Goal: Task Accomplishment & Management: Use online tool/utility

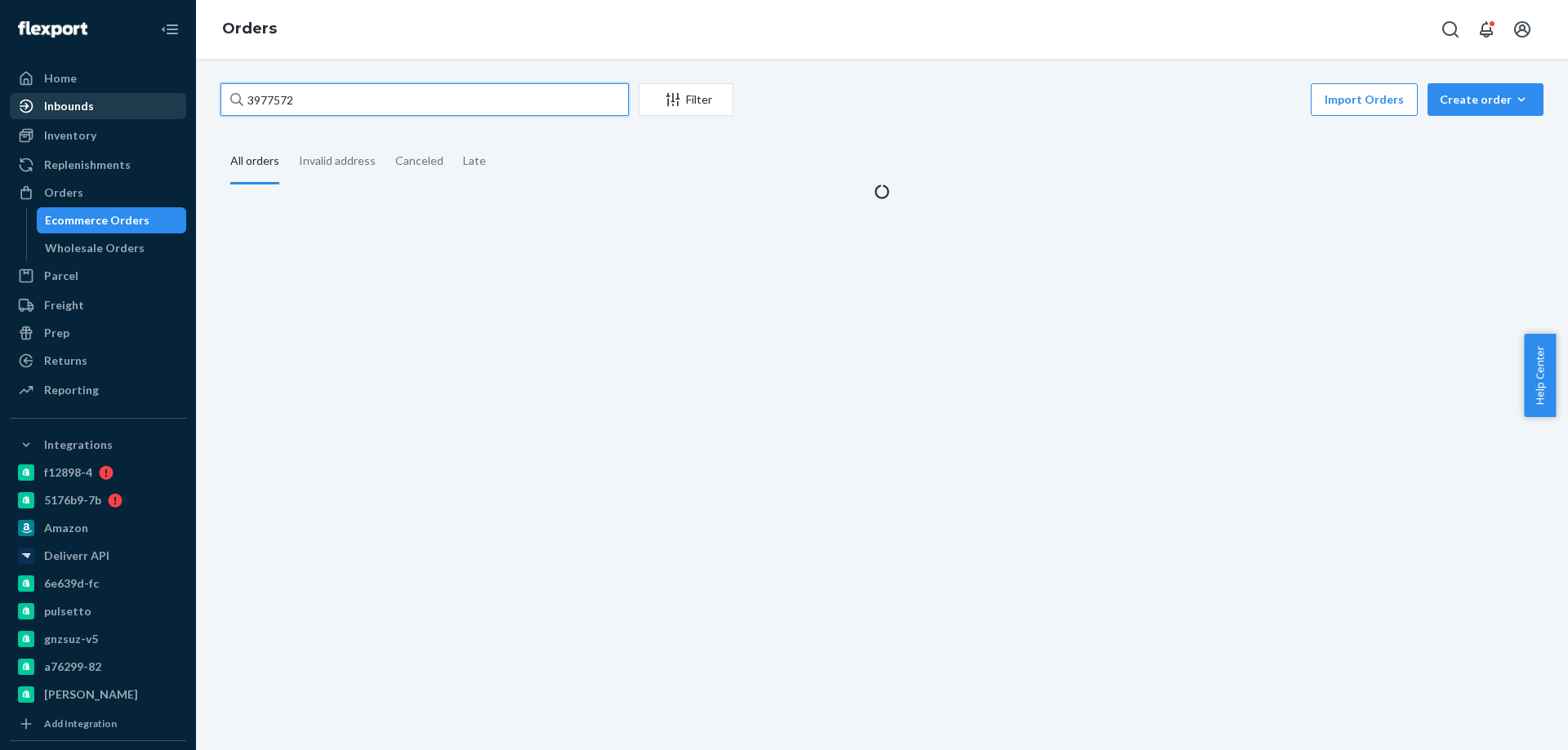
drag, startPoint x: 358, startPoint y: 100, endPoint x: 137, endPoint y: 103, distance: 221.0
click at [142, 105] on div "Home Inbounds Shipping Plans Problems Inventory Products Branded Packaging Repl…" at bounding box center [784, 375] width 1568 height 750
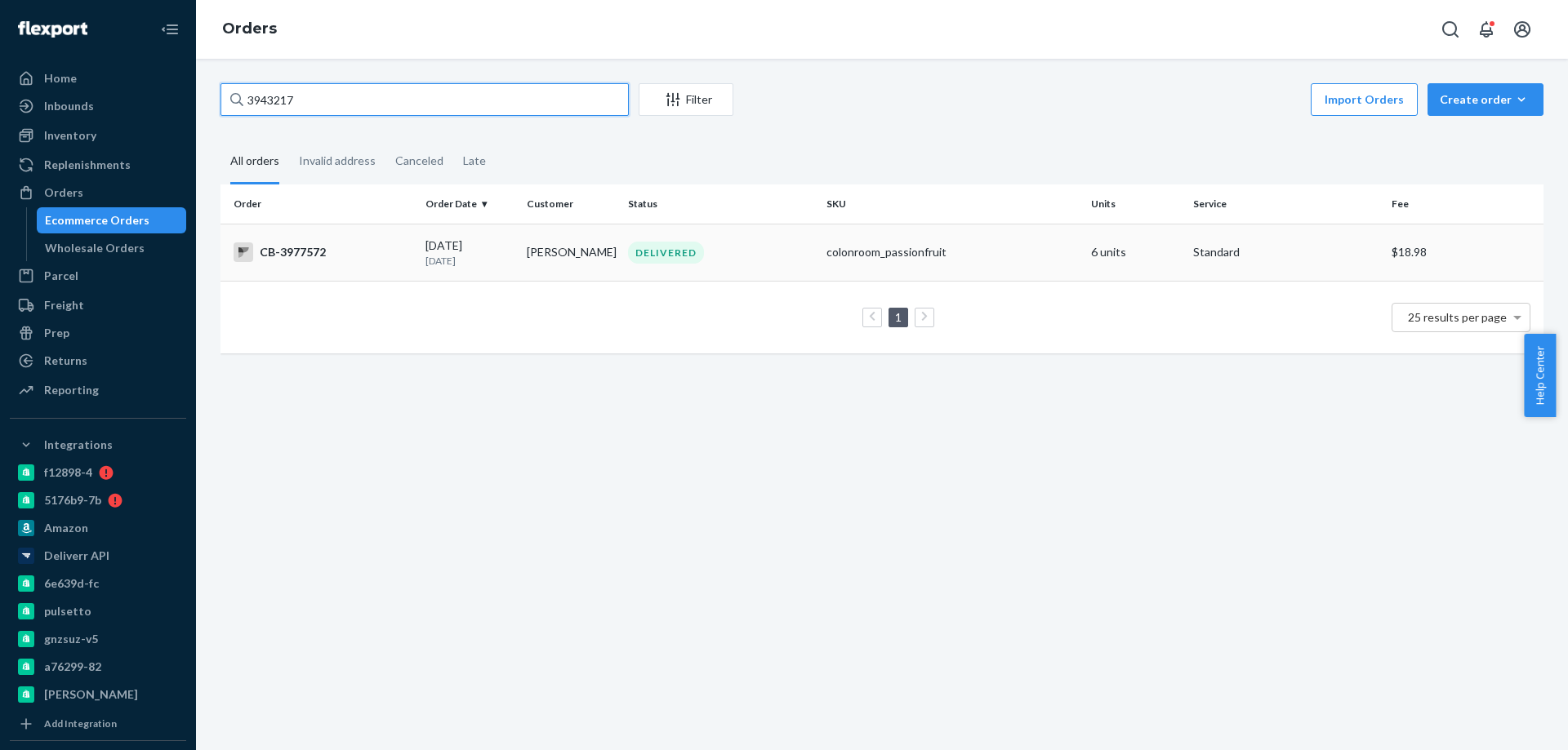
type input "3943217"
click at [550, 255] on td "[PERSON_NAME]" at bounding box center [571, 251] width 101 height 57
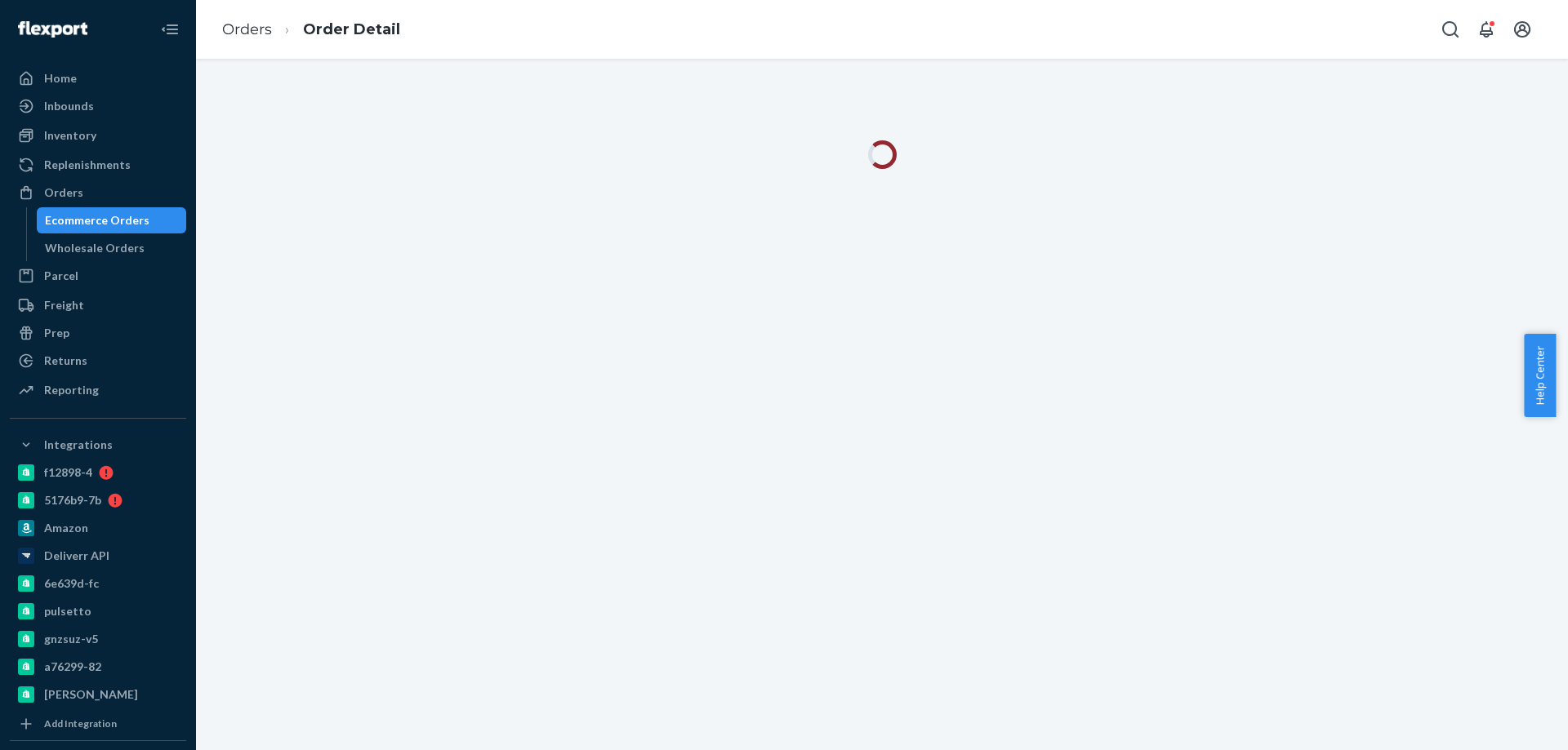
click at [116, 221] on div "Ecommerce Orders" at bounding box center [97, 221] width 104 height 17
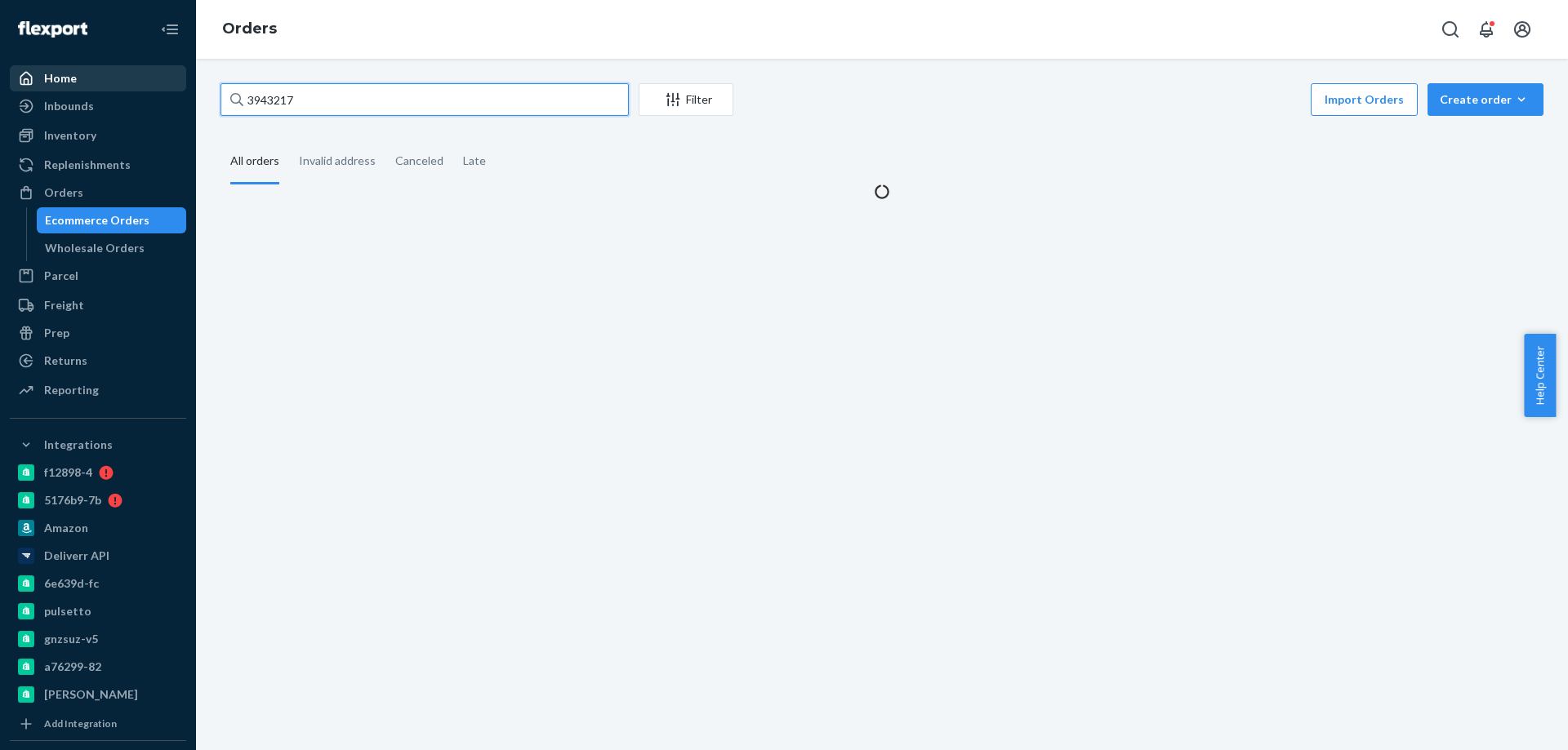
click at [135, 89] on div "Home Inbounds Shipping Plans Problems Inventory Products Branded Packaging Repl…" at bounding box center [784, 375] width 1568 height 750
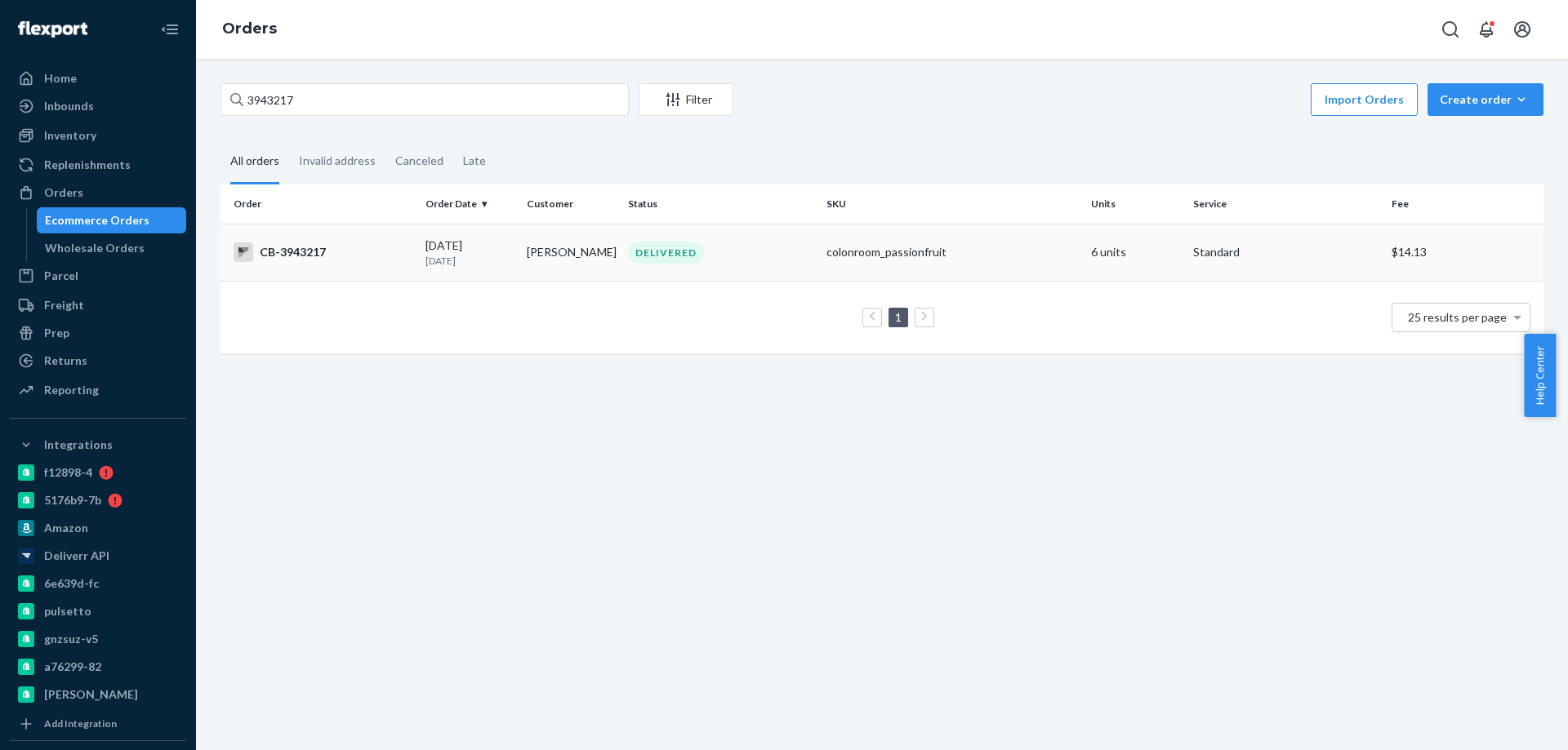
click at [680, 235] on td "DELIVERED" at bounding box center [720, 251] width 198 height 57
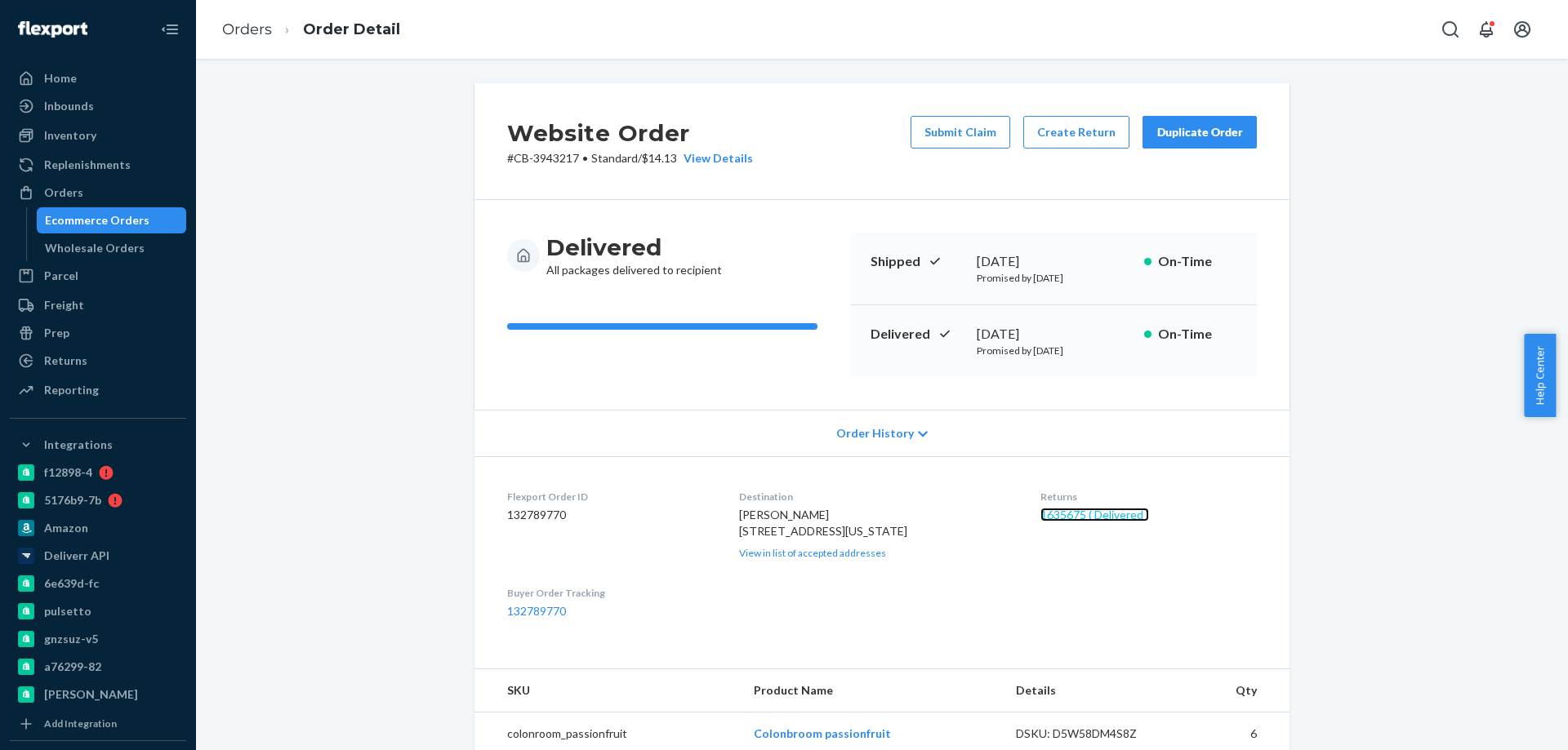
click at [1051, 516] on link "1635675 ( Delivered )" at bounding box center [1094, 514] width 109 height 14
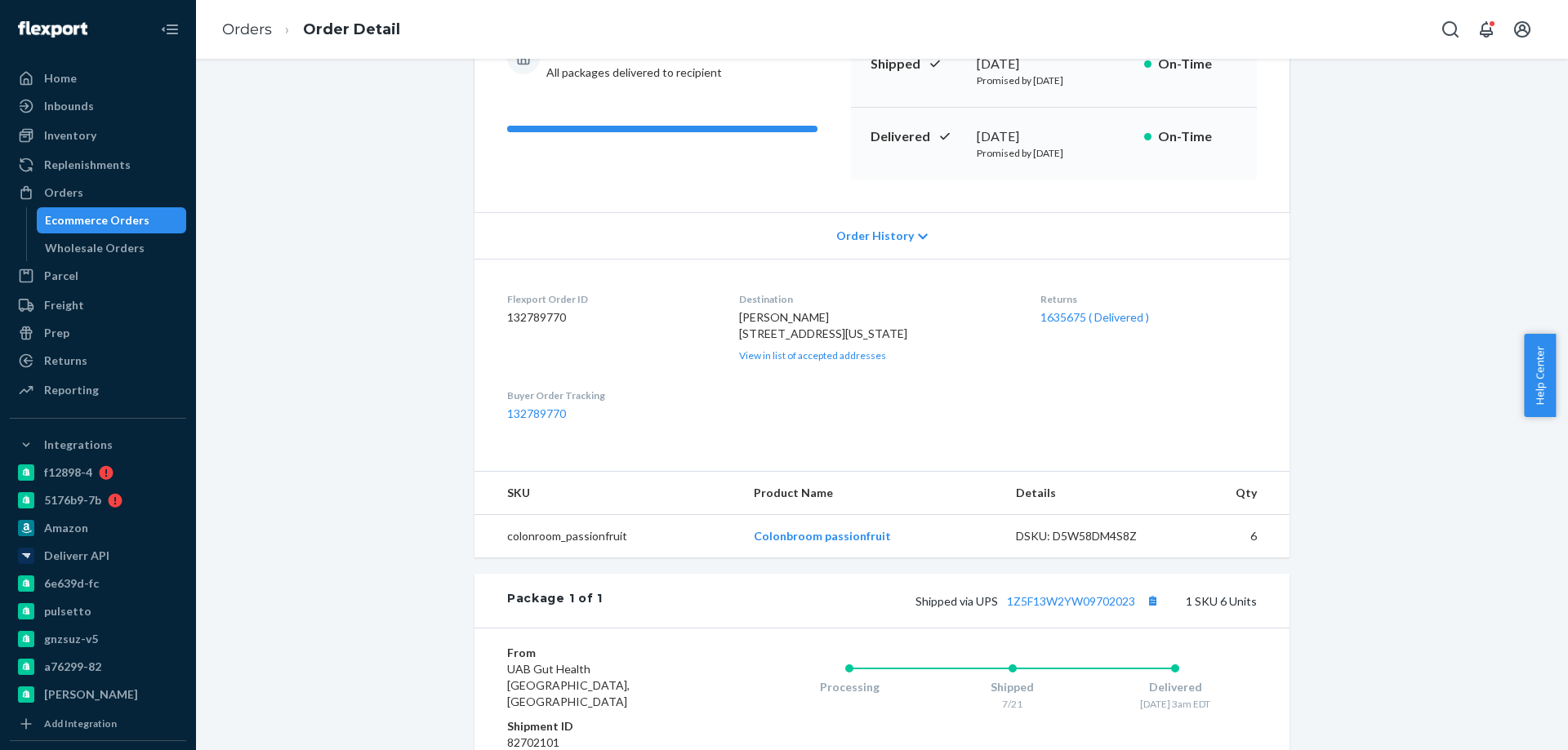
scroll to position [82, 0]
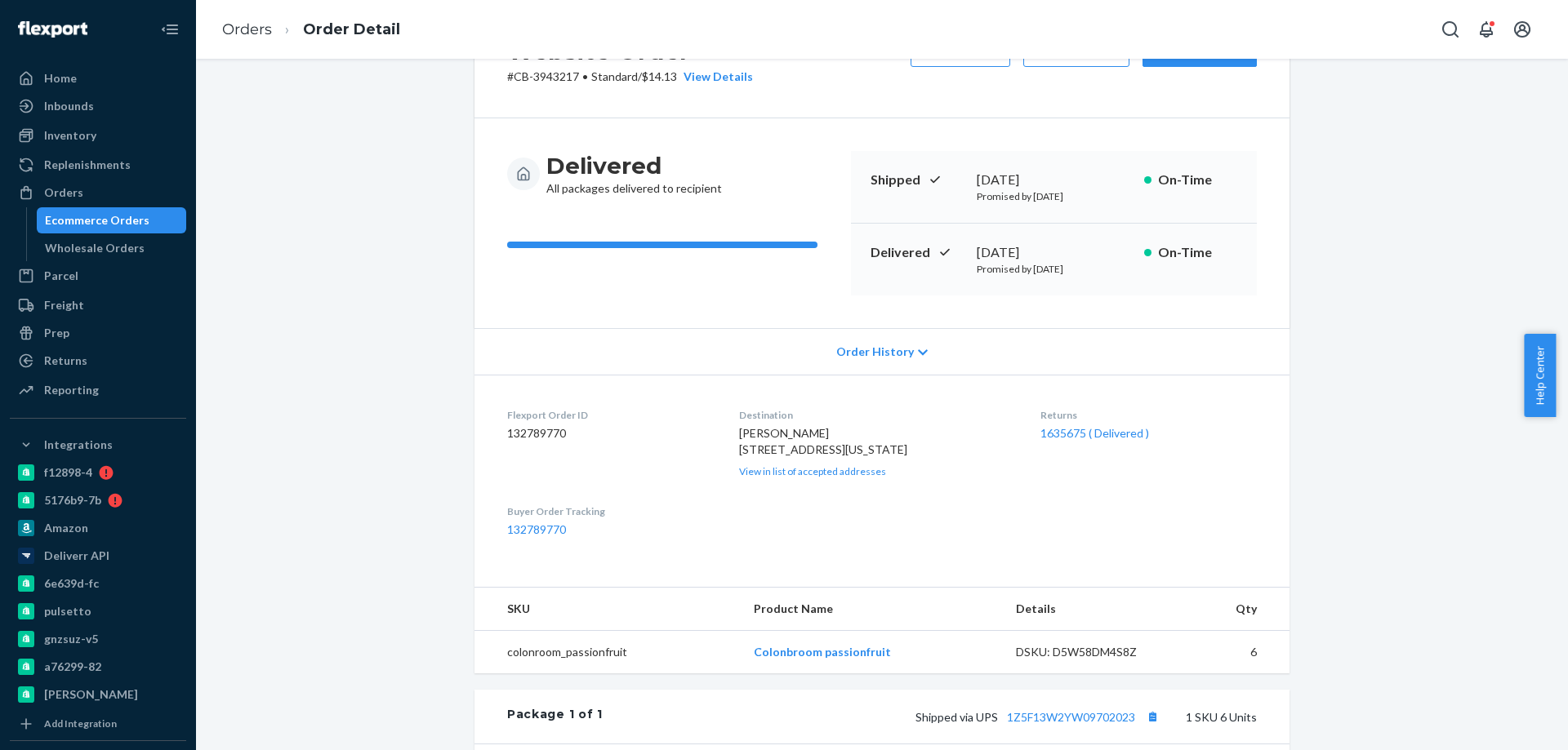
click at [136, 208] on link "Ecommerce Orders" at bounding box center [111, 221] width 150 height 26
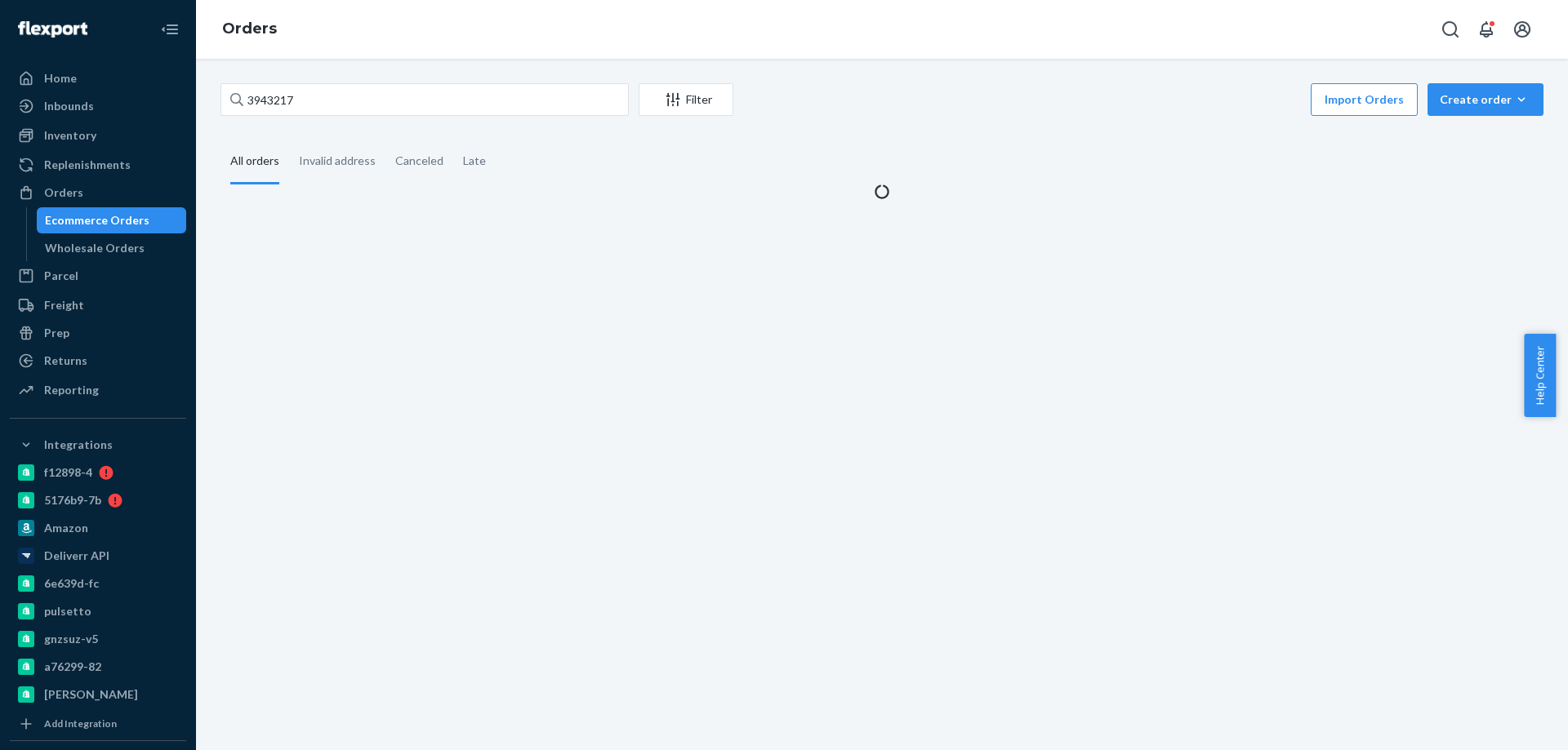
click at [1475, 119] on div "Import Orders Create order Ecommerce order Removal order" at bounding box center [1142, 100] width 800 height 36
click at [1489, 102] on div "Create order" at bounding box center [1485, 100] width 91 height 17
click at [1453, 125] on span "Ecommerce order" at bounding box center [1441, 119] width 89 height 11
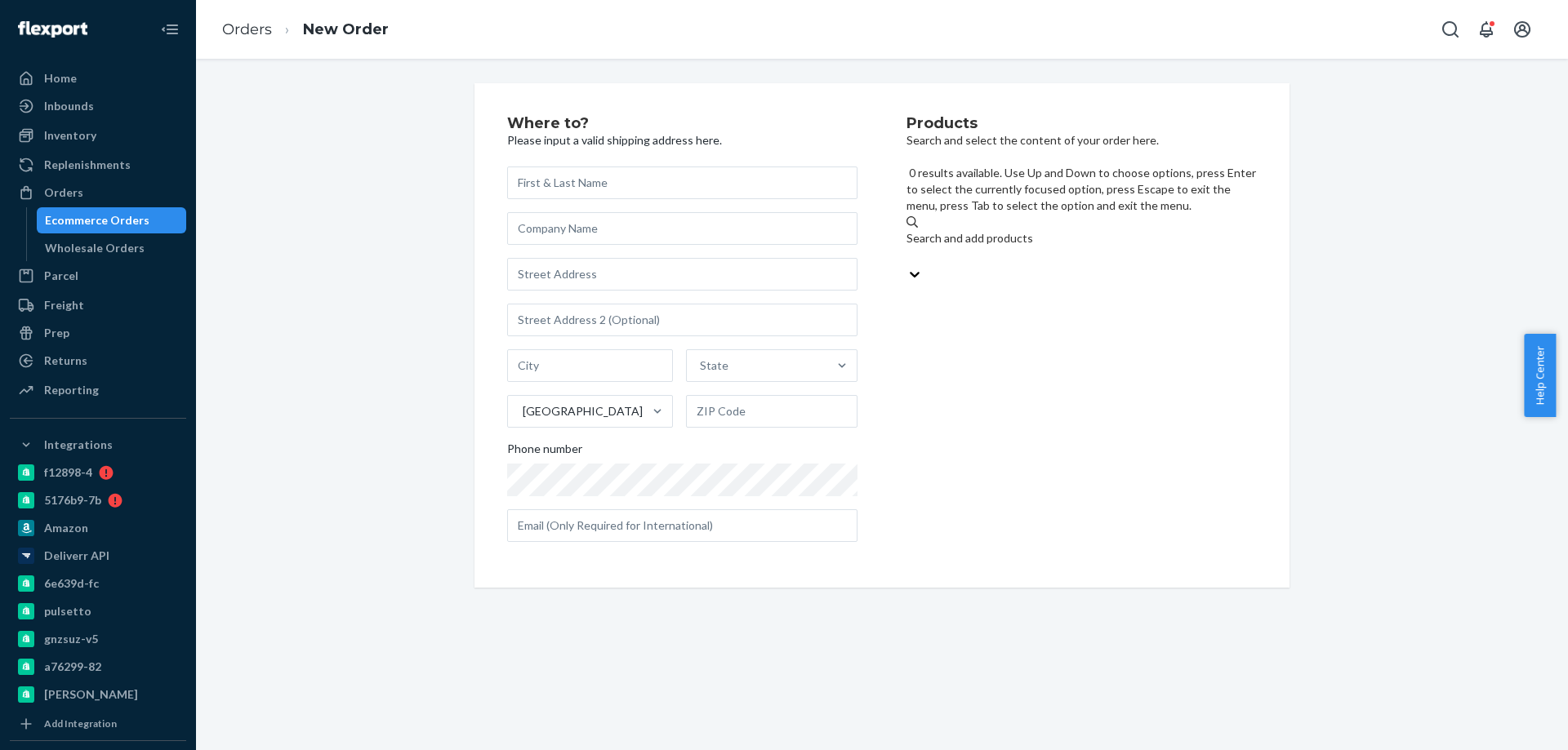
click at [1054, 230] on div "Search and add products" at bounding box center [1081, 238] width 350 height 17
click at [908, 248] on input "0 results available. Use Up and Down to choose options, press Enter to select t…" at bounding box center [907, 257] width 2 height 17
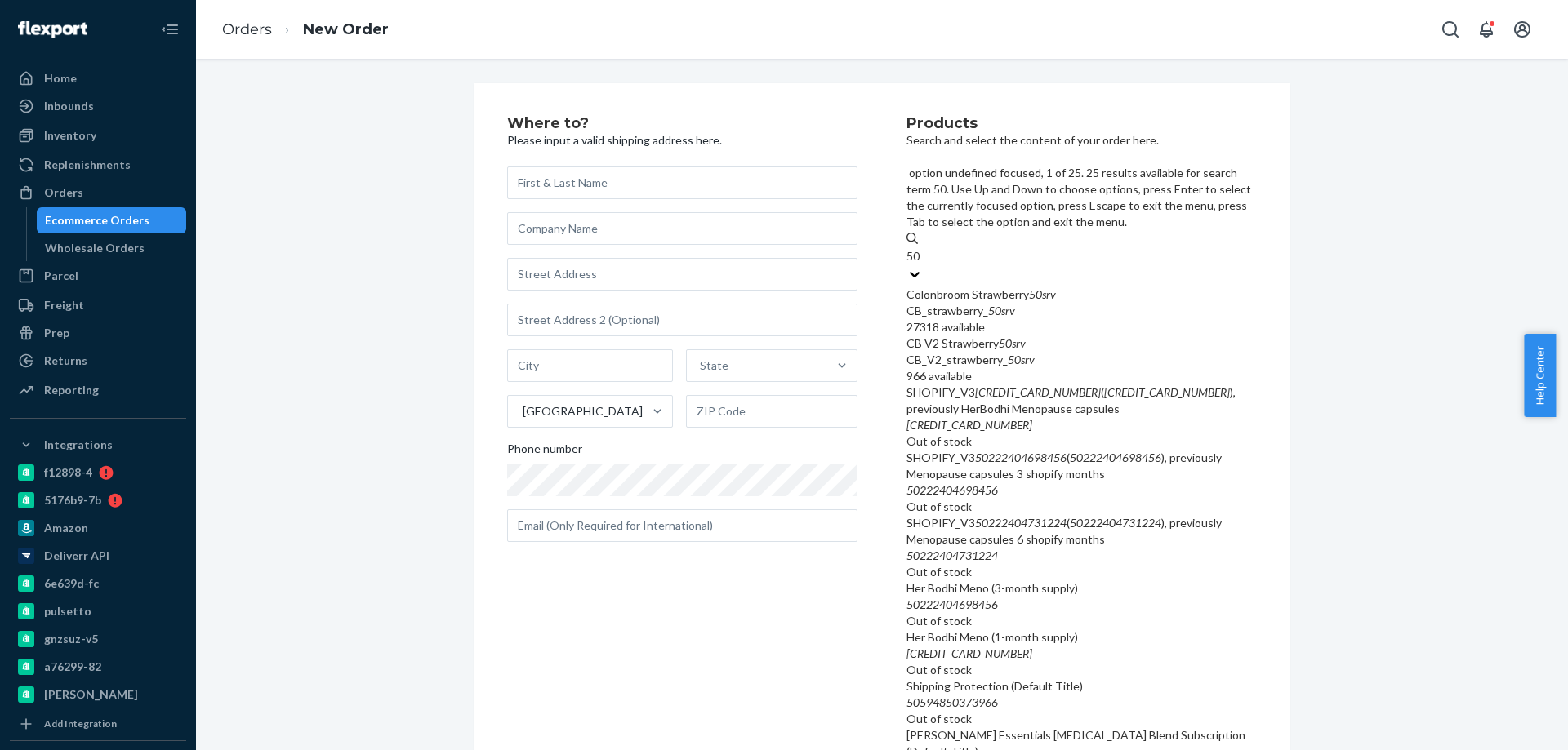
type input "50"
